Goal: Transaction & Acquisition: Book appointment/travel/reservation

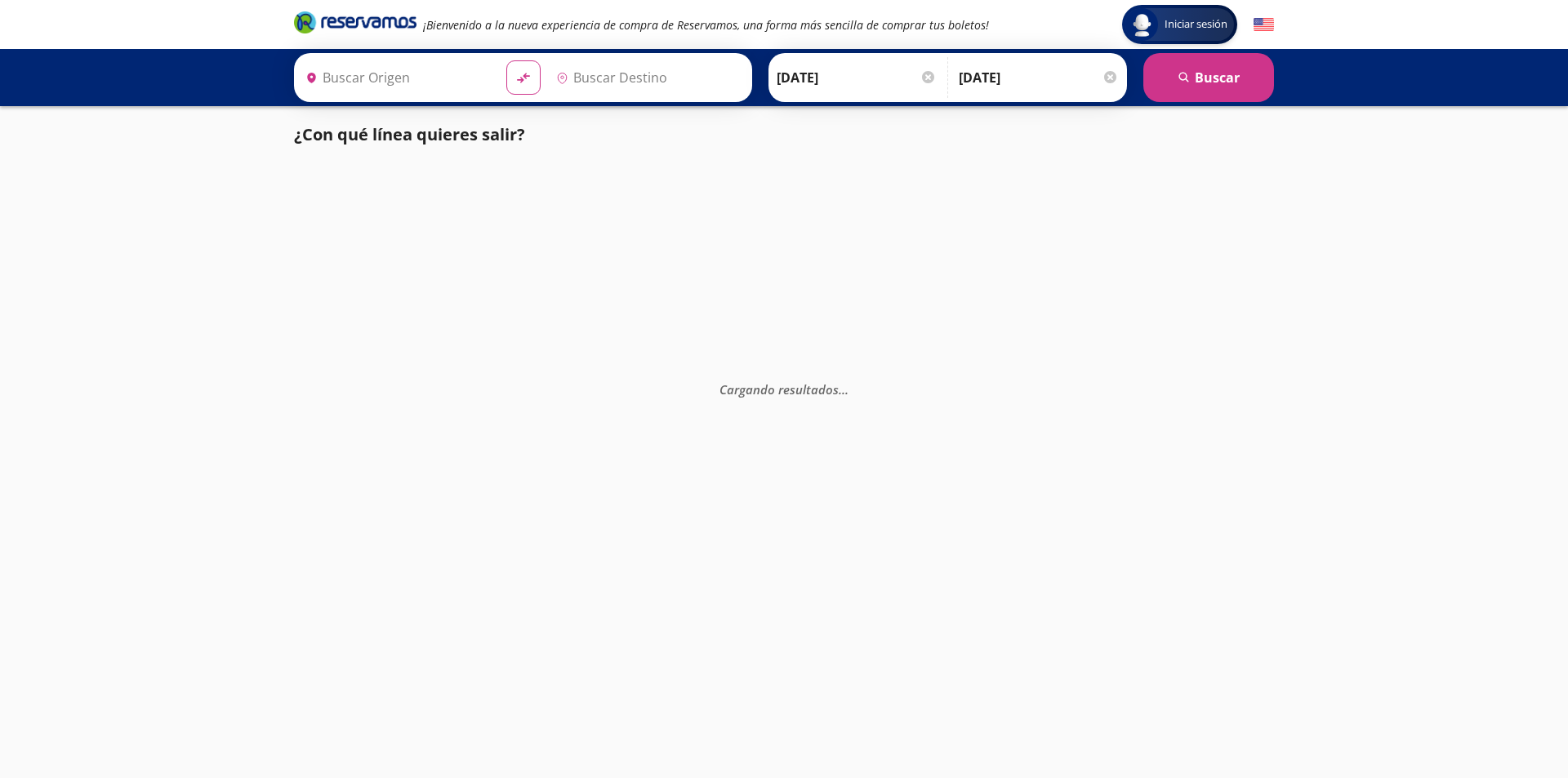
type input "[GEOGRAPHIC_DATA], [GEOGRAPHIC_DATA]"
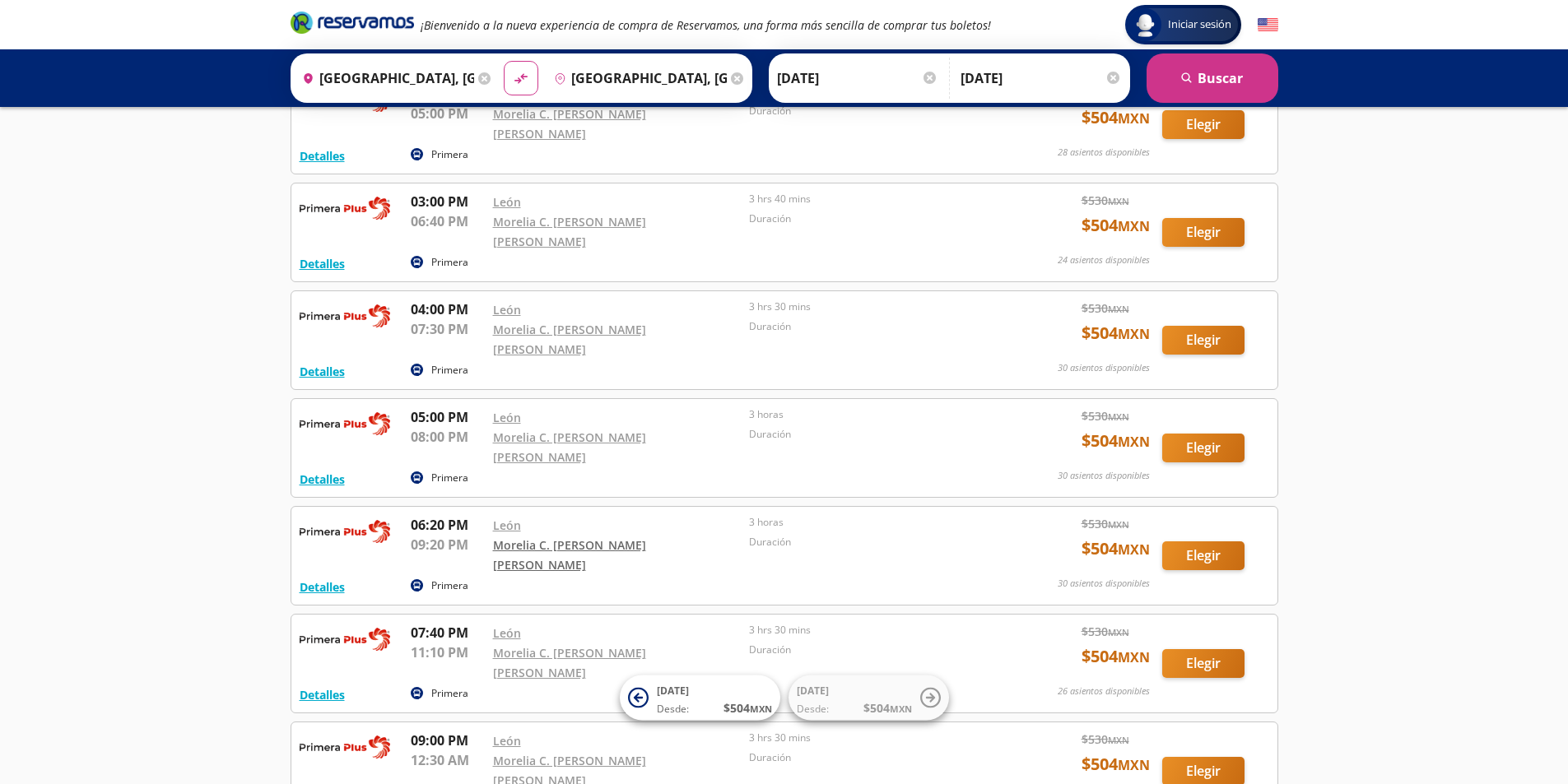
scroll to position [896, 0]
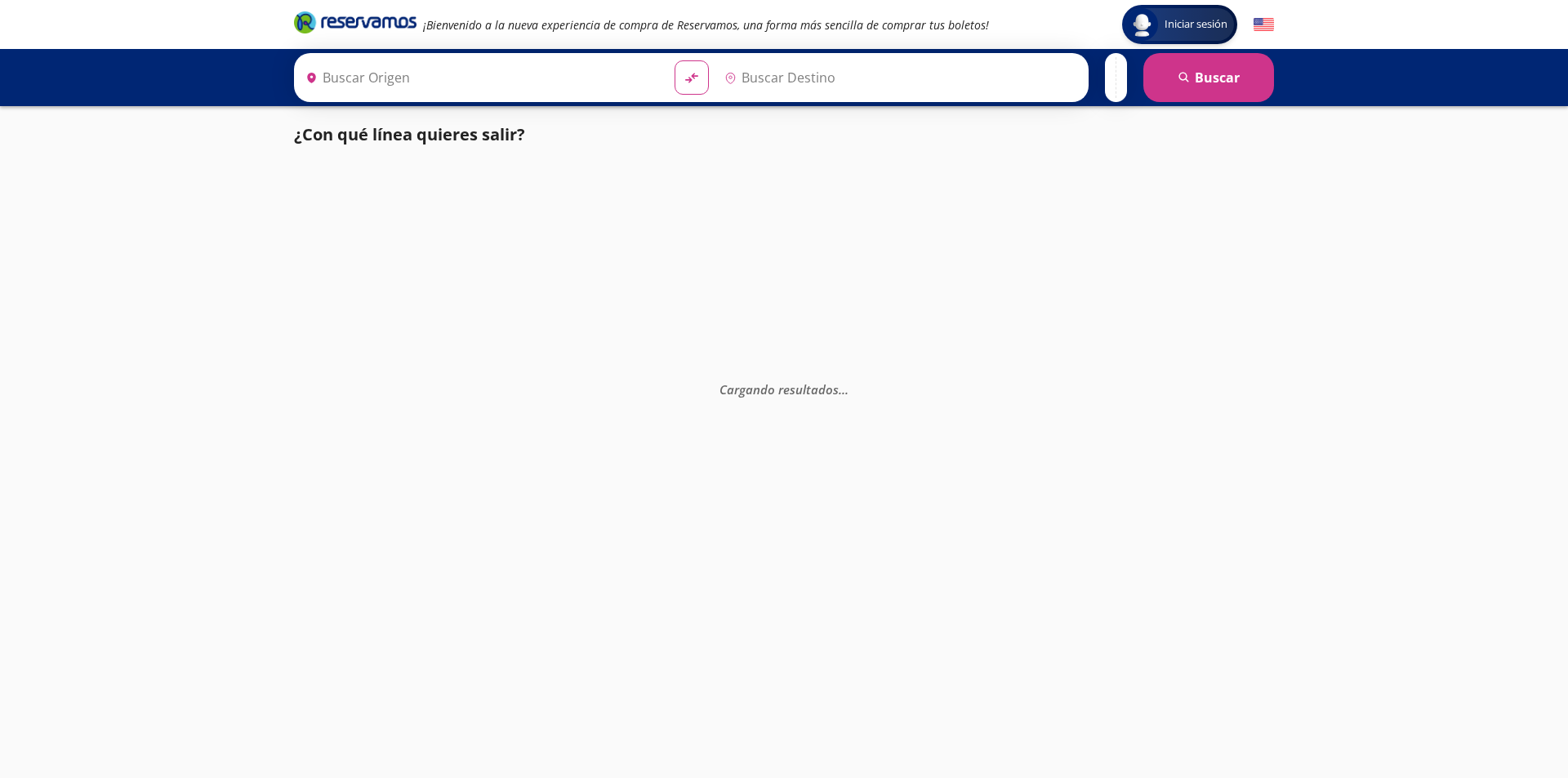
type input "[GEOGRAPHIC_DATA], [GEOGRAPHIC_DATA]"
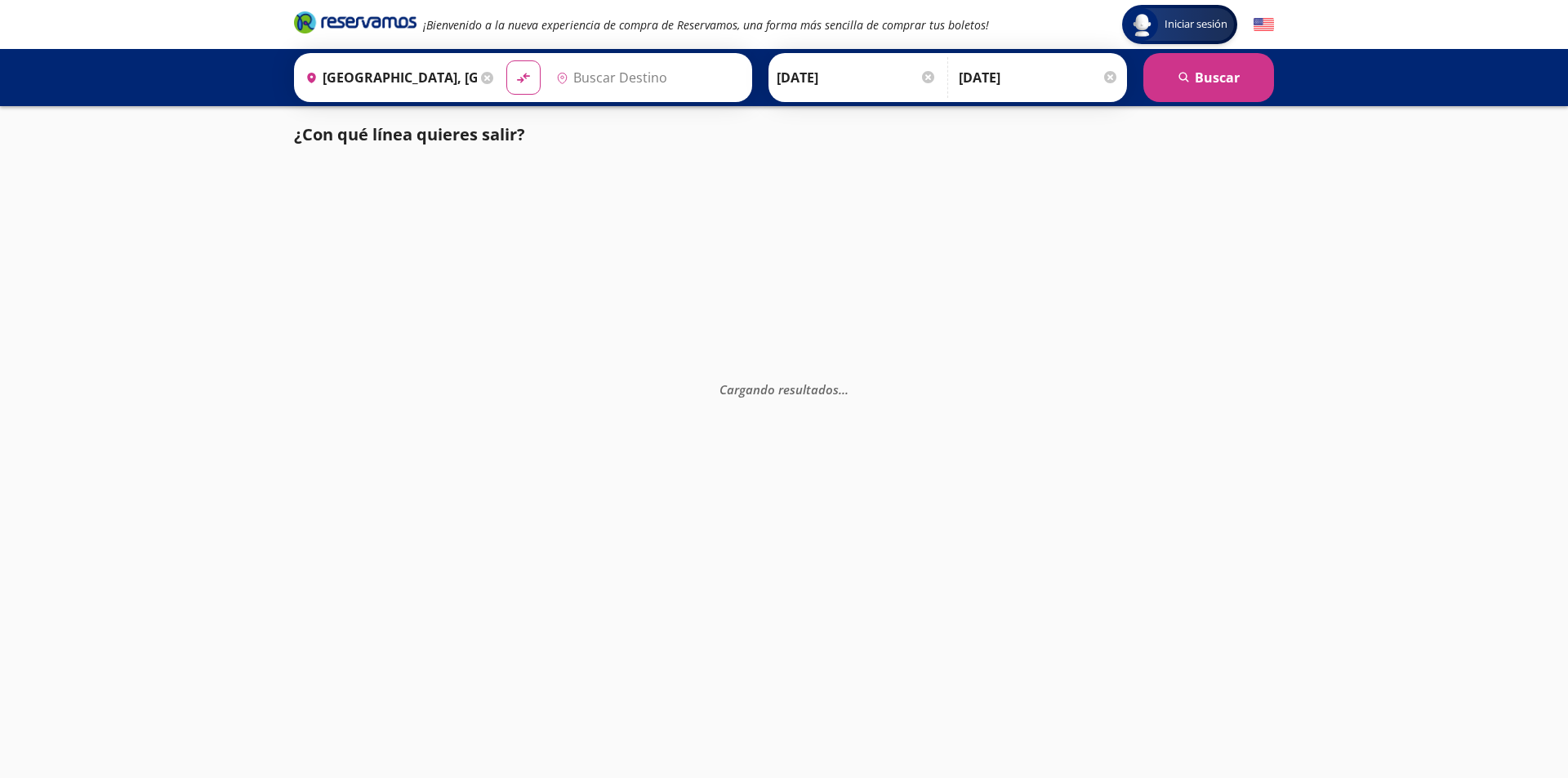
type input "[GEOGRAPHIC_DATA], [GEOGRAPHIC_DATA]"
